Goal: Task Accomplishment & Management: Manage account settings

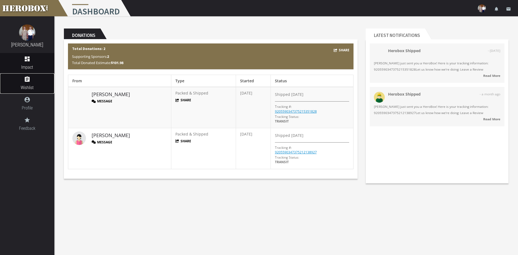
click at [24, 85] on span "Wishlist" at bounding box center [27, 87] width 54 height 7
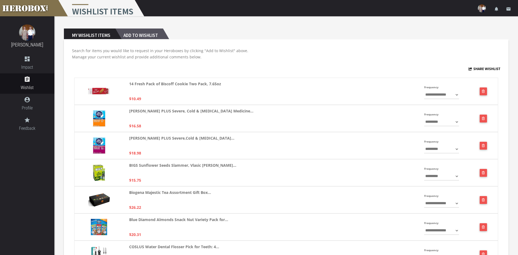
click at [149, 35] on h2 "Add to Wishlist" at bounding box center [139, 34] width 48 height 11
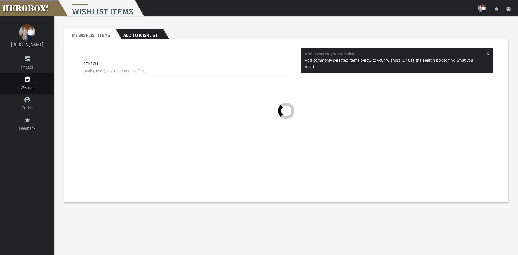
click at [160, 71] on input "text" at bounding box center [187, 71] width 206 height 9
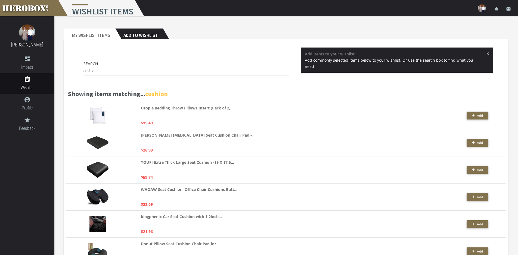
click at [87, 71] on div "Search cushion" at bounding box center [186, 70] width 214 height 18
click at [88, 71] on input "cushion" at bounding box center [187, 71] width 206 height 9
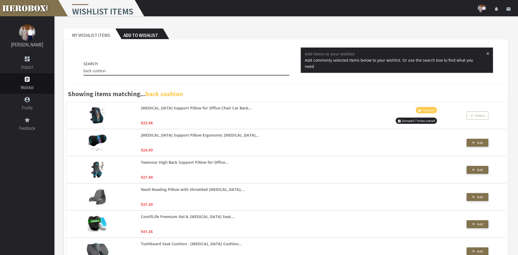
click at [115, 70] on input "back cushion" at bounding box center [187, 71] width 206 height 9
drag, startPoint x: 115, startPoint y: 70, endPoint x: 90, endPoint y: 70, distance: 25.0
click at [90, 70] on input "back cushion" at bounding box center [187, 71] width 206 height 9
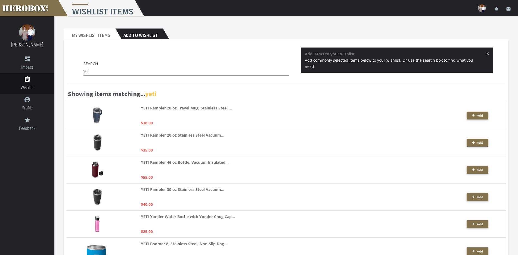
click at [110, 73] on input "yeti" at bounding box center [187, 71] width 206 height 9
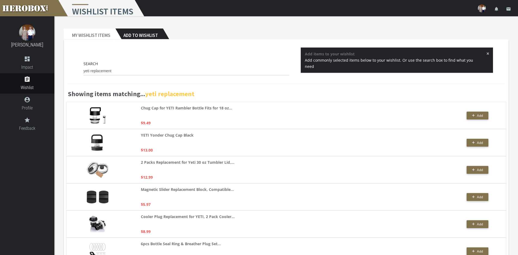
click at [487, 55] on span "×" at bounding box center [488, 53] width 3 height 5
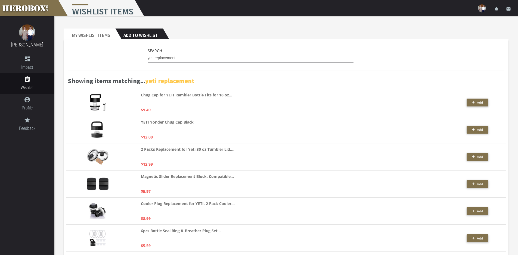
click at [180, 57] on input "yeti replacement" at bounding box center [251, 58] width 206 height 9
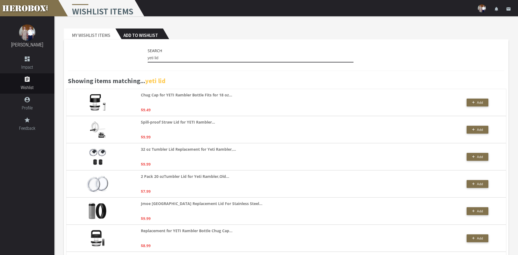
drag, startPoint x: 153, startPoint y: 57, endPoint x: 136, endPoint y: 58, distance: 17.4
click at [136, 58] on div "Search yeti lid" at bounding box center [286, 57] width 437 height 18
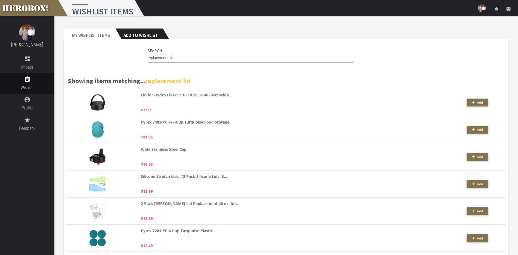
click at [181, 58] on input "replacement lid" at bounding box center [251, 58] width 206 height 9
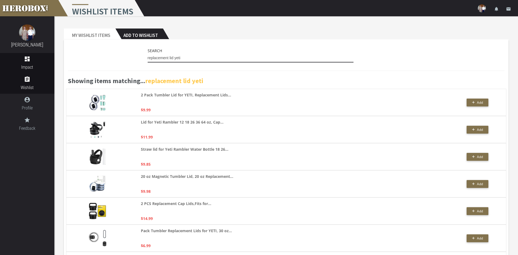
type input "replacement lid yeti"
click at [33, 64] on span "Impact" at bounding box center [27, 67] width 54 height 7
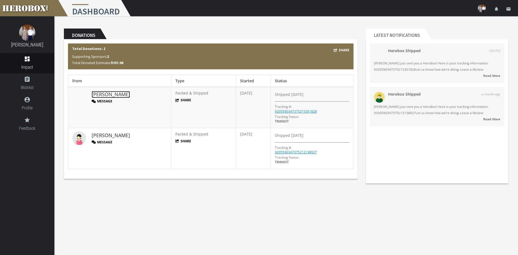
click at [98, 93] on link "Alex B." at bounding box center [111, 94] width 38 height 7
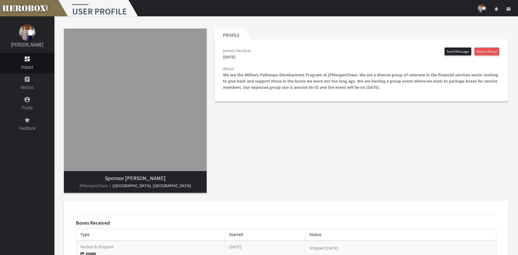
click at [209, 76] on div "Sponsor Alex Bowman JPMorganChase | Plano, TX" at bounding box center [135, 110] width 151 height 173
click at [27, 59] on icon "dashboard" at bounding box center [27, 59] width 7 height 7
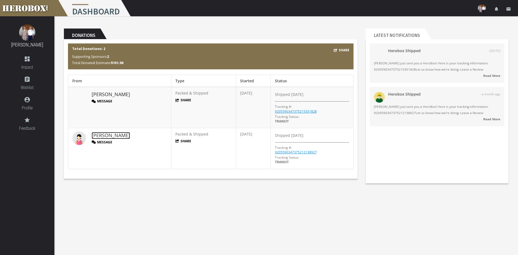
click at [101, 135] on link "Camila J." at bounding box center [111, 135] width 38 height 7
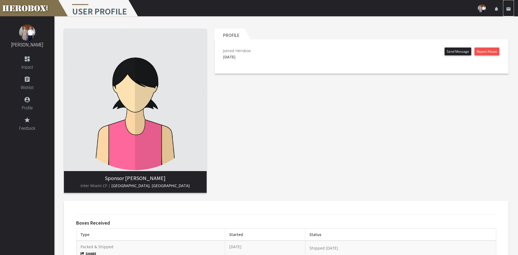
click at [510, 7] on icon "email" at bounding box center [508, 9] width 5 height 5
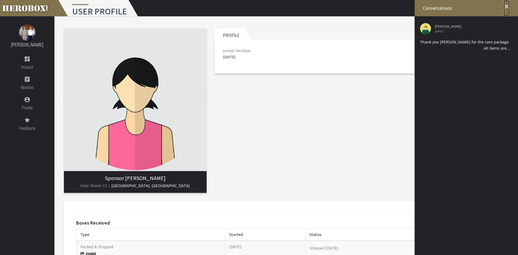
click at [507, 6] on icon "close" at bounding box center [507, 6] width 7 height 7
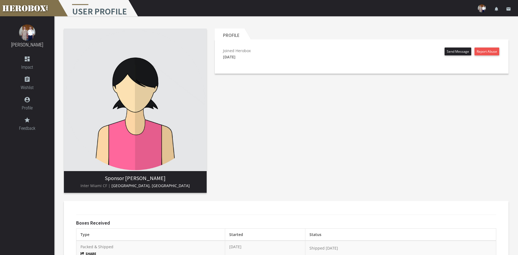
click at [253, 116] on div "Profile Joined Herobox June 9th 2025 Send Message Report Abuse" at bounding box center [362, 110] width 302 height 173
click at [27, 61] on icon "dashboard" at bounding box center [27, 59] width 54 height 7
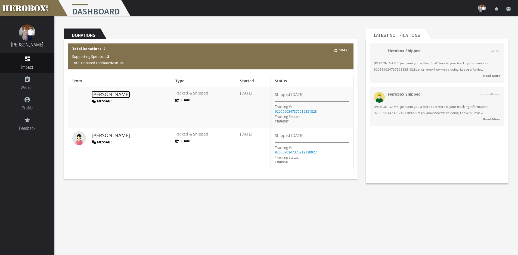
click at [99, 94] on link "Alex B." at bounding box center [111, 94] width 38 height 7
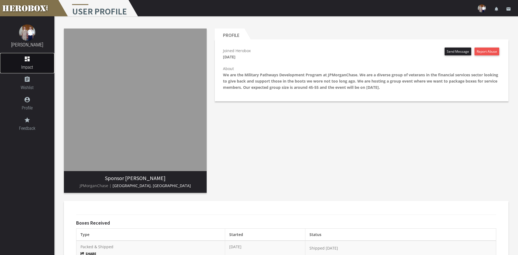
click at [26, 64] on span "Impact" at bounding box center [27, 67] width 54 height 7
